Goal: Information Seeking & Learning: Learn about a topic

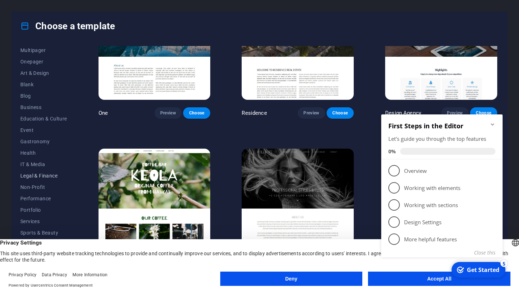
scroll to position [59, 0]
click at [32, 207] on button "Portfolio" at bounding box center [43, 209] width 47 height 11
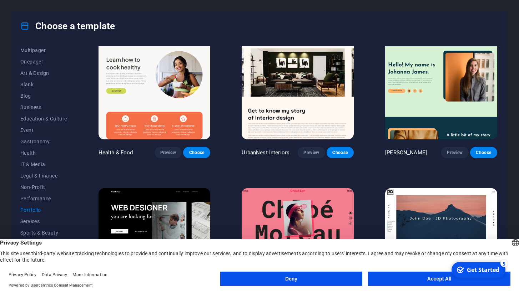
scroll to position [10, 0]
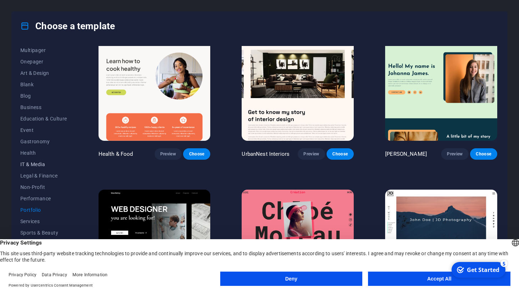
click at [39, 160] on button "IT & Media" at bounding box center [43, 164] width 47 height 11
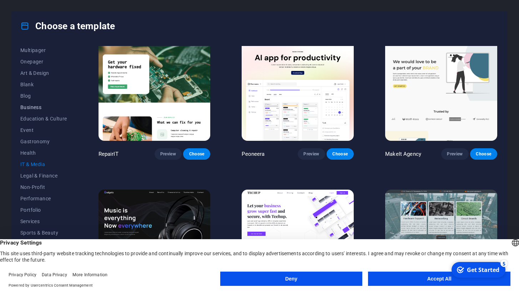
click at [35, 109] on span "Business" at bounding box center [43, 108] width 47 height 6
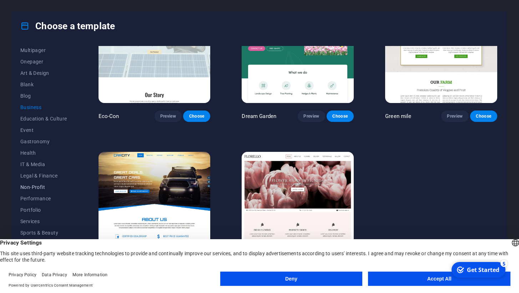
scroll to position [47, 0]
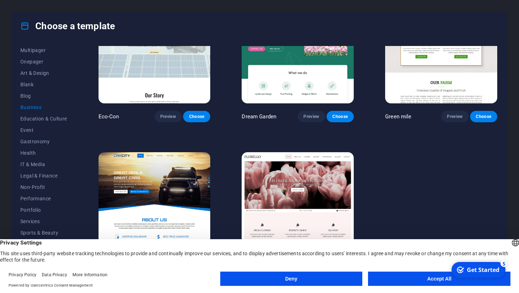
click at [334, 276] on button "Deny" at bounding box center [291, 279] width 142 height 14
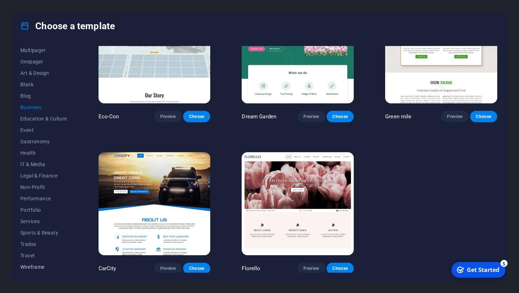
click at [41, 265] on span "Wireframe" at bounding box center [43, 267] width 47 height 6
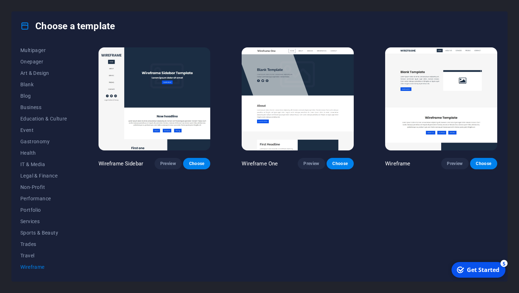
scroll to position [0, 0]
click at [55, 91] on button "Blog" at bounding box center [43, 95] width 47 height 11
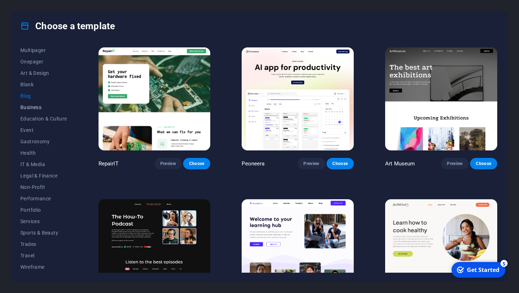
click at [40, 106] on span "Business" at bounding box center [43, 108] width 47 height 6
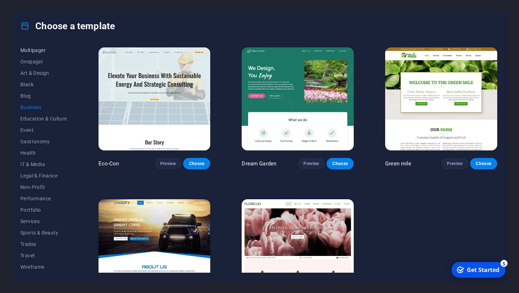
click at [39, 49] on span "Multipager" at bounding box center [43, 50] width 47 height 6
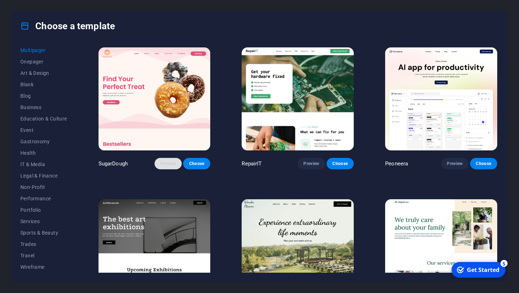
click at [170, 162] on span "Preview" at bounding box center [168, 164] width 16 height 6
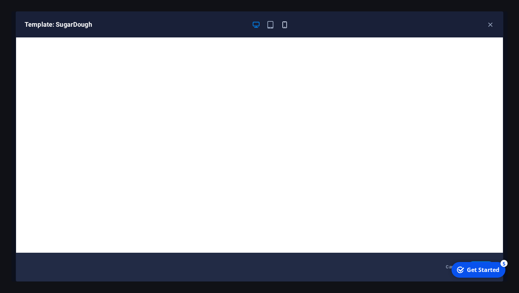
click at [281, 23] on icon "button" at bounding box center [284, 25] width 8 height 8
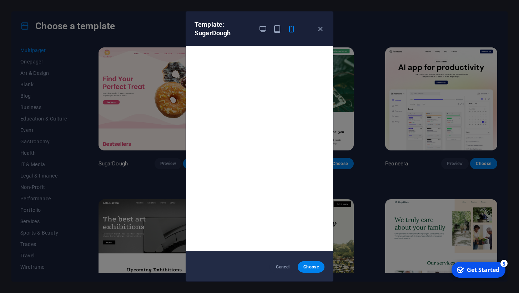
scroll to position [2, 0]
click at [275, 33] on icon "button" at bounding box center [277, 29] width 8 height 8
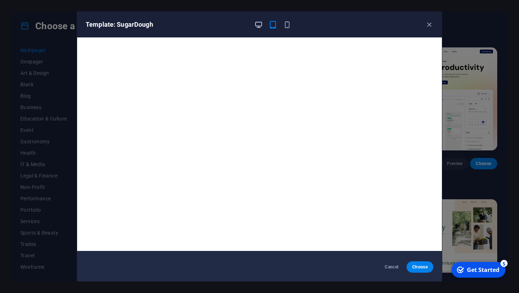
click at [259, 25] on icon "button" at bounding box center [258, 25] width 8 height 8
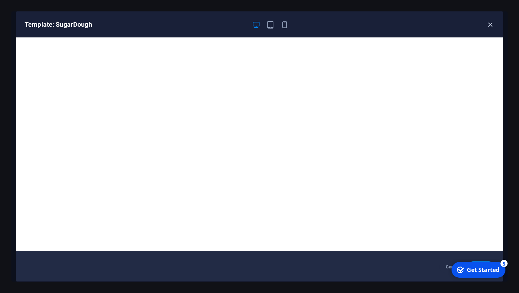
click at [491, 24] on icon "button" at bounding box center [490, 25] width 8 height 8
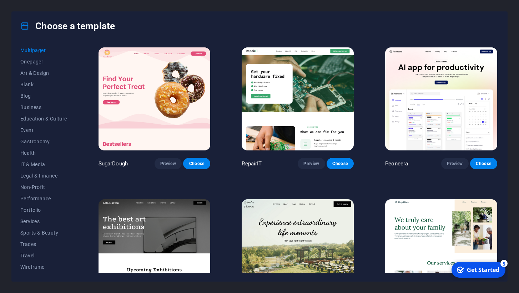
scroll to position [0, 0]
